Goal: Check status: Check status

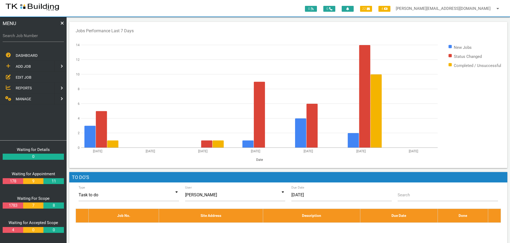
click at [28, 38] on label "Search Job Number" at bounding box center [33, 36] width 61 height 6
click at [28, 38] on input "Search Job Number" at bounding box center [33, 36] width 61 height 12
type input "27750"
